Goal: Task Accomplishment & Management: Manage account settings

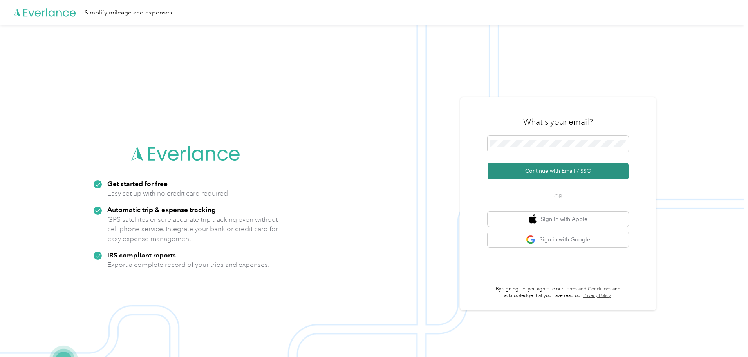
click at [537, 171] on button "Continue with Email / SSO" at bounding box center [558, 171] width 141 height 16
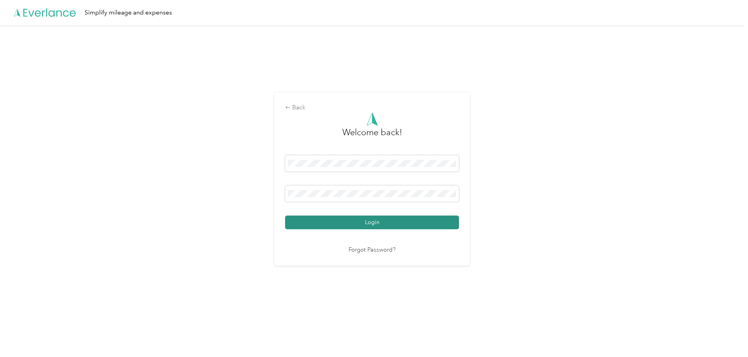
click at [298, 223] on button "Login" at bounding box center [372, 222] width 174 height 14
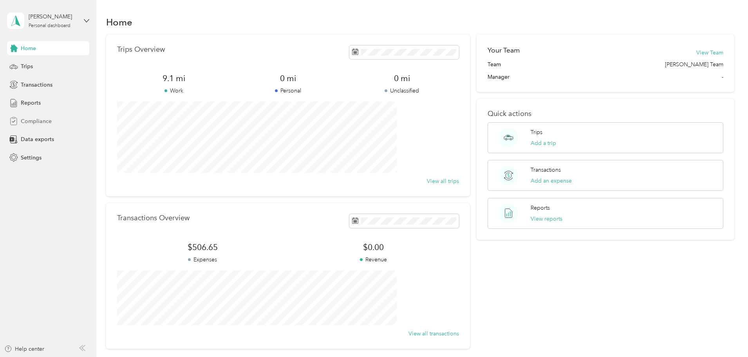
click at [28, 119] on span "Compliance" at bounding box center [36, 121] width 31 height 8
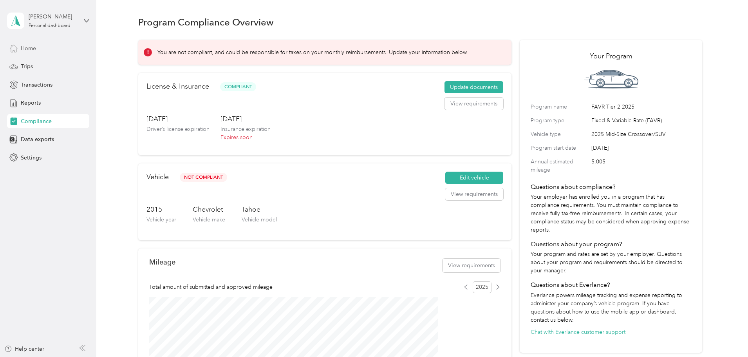
click at [25, 47] on span "Home" at bounding box center [28, 48] width 15 height 8
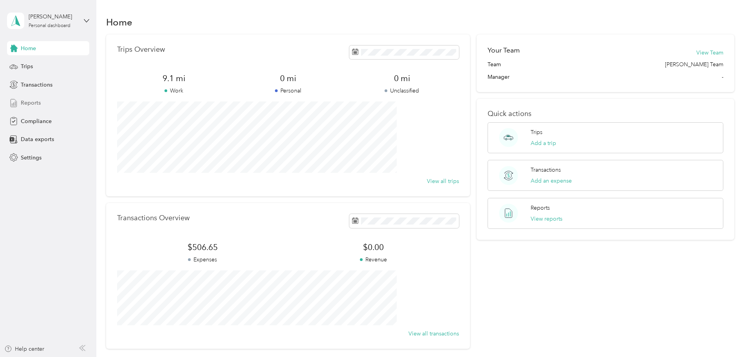
click at [25, 105] on span "Reports" at bounding box center [31, 103] width 20 height 8
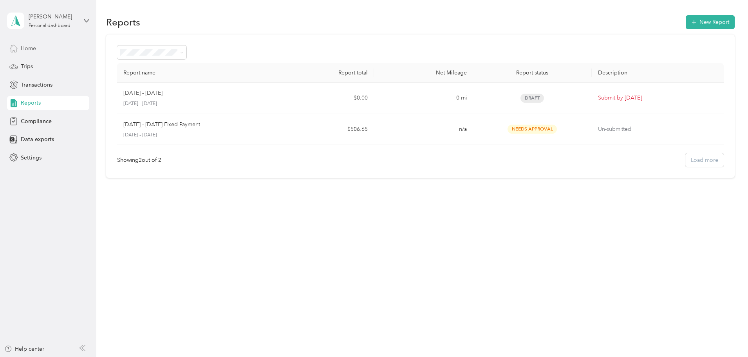
click at [18, 49] on icon at bounding box center [13, 48] width 9 height 9
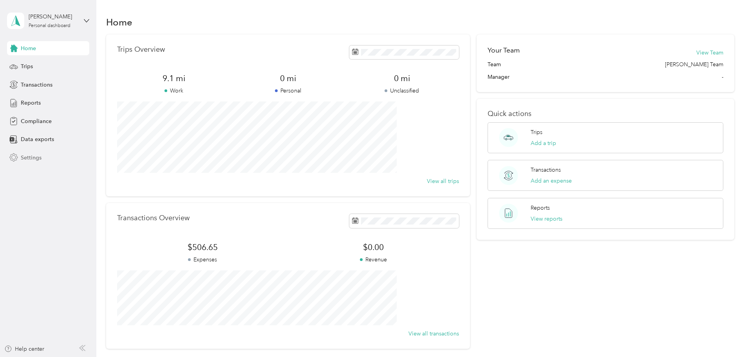
click at [30, 158] on span "Settings" at bounding box center [31, 157] width 21 height 8
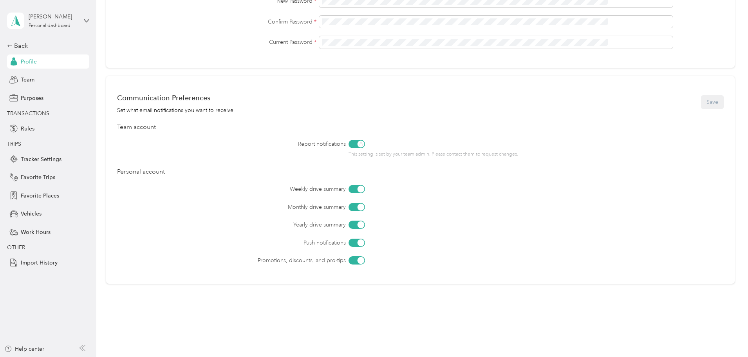
scroll to position [268, 0]
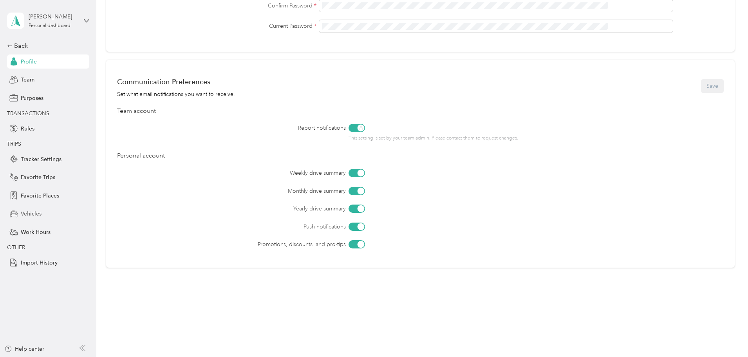
click at [47, 214] on div "Vehicles" at bounding box center [48, 214] width 82 height 14
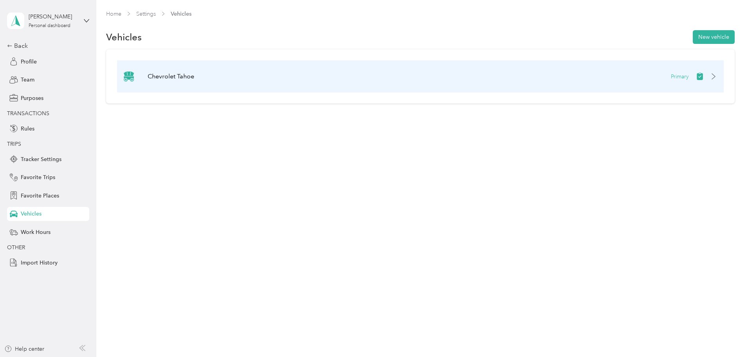
click at [378, 78] on div "Chevrolet Tahoe Primary" at bounding box center [420, 76] width 607 height 32
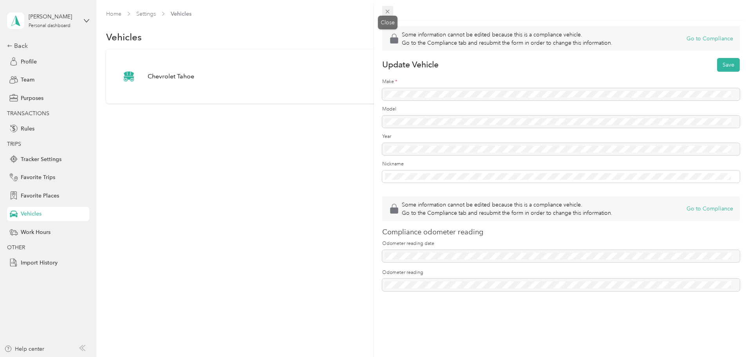
click at [388, 11] on icon at bounding box center [387, 11] width 7 height 7
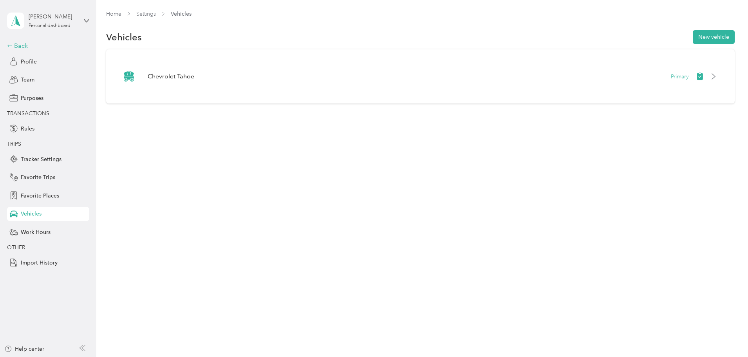
click at [22, 45] on div "Back" at bounding box center [46, 45] width 78 height 9
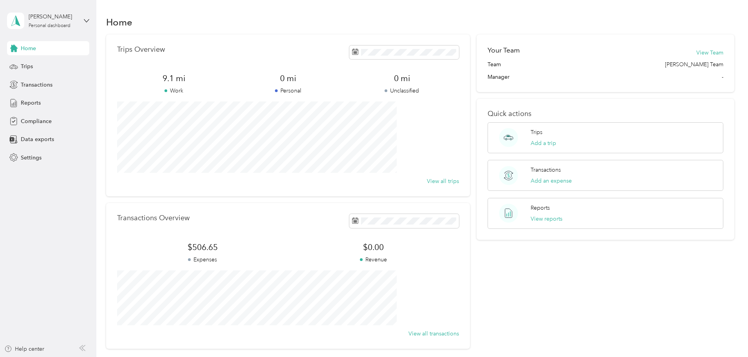
click at [22, 46] on span "Home" at bounding box center [28, 48] width 15 height 8
